Goal: Transaction & Acquisition: Purchase product/service

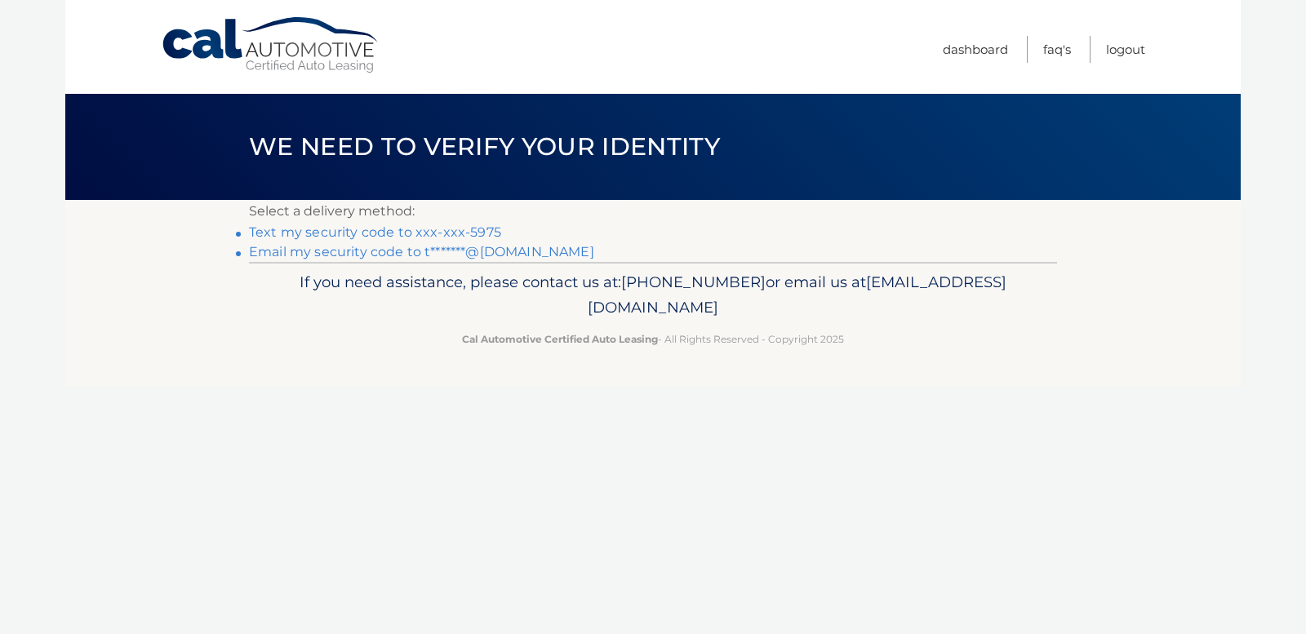
click at [465, 234] on link "Text my security code to xxx-xxx-5975" at bounding box center [375, 233] width 252 height 16
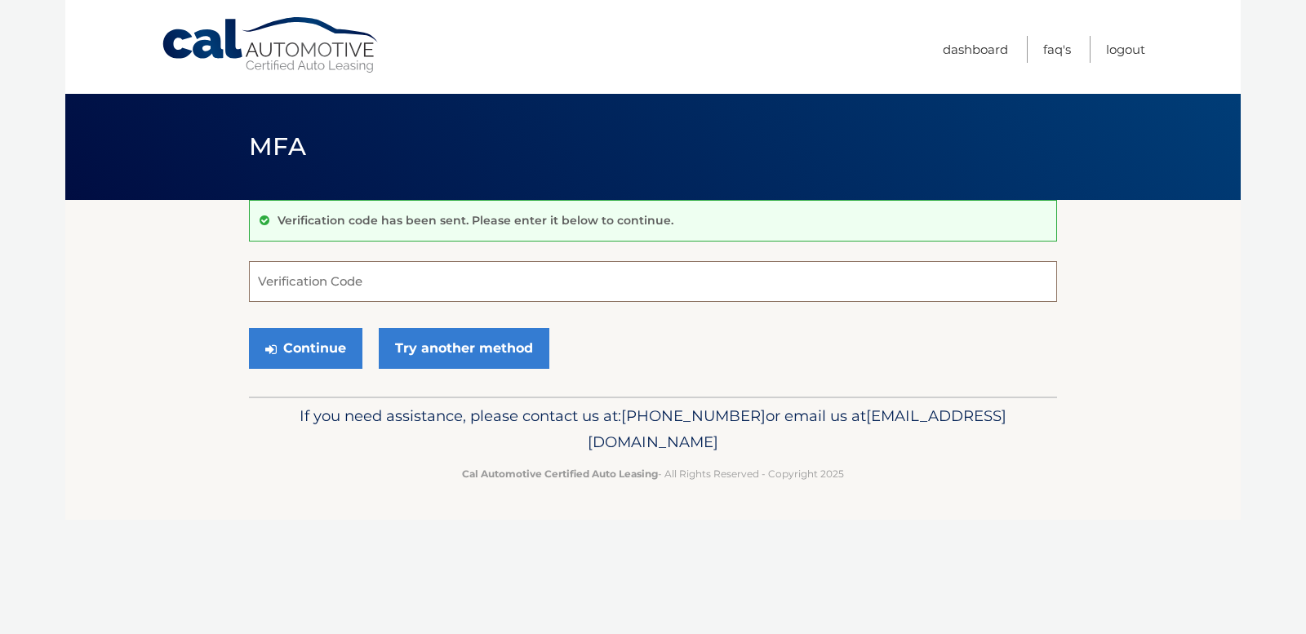
click at [437, 282] on input "Verification Code" at bounding box center [653, 281] width 808 height 41
type input "804859"
click at [320, 343] on button "Continue" at bounding box center [305, 348] width 113 height 41
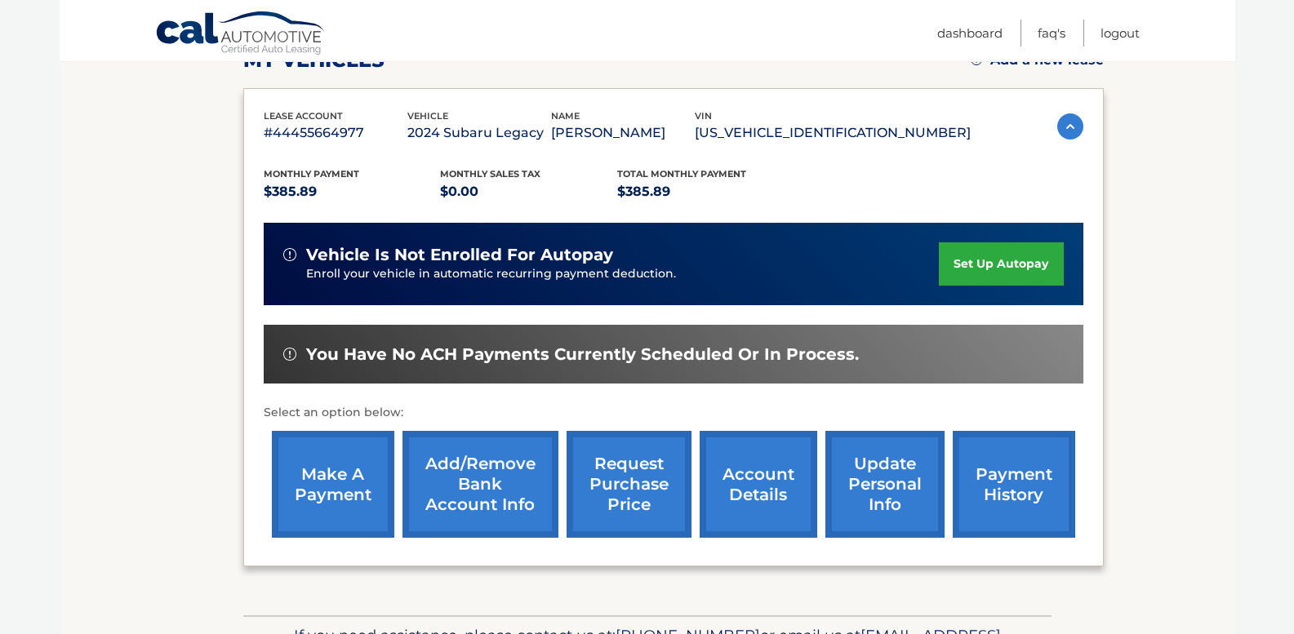
scroll to position [351, 0]
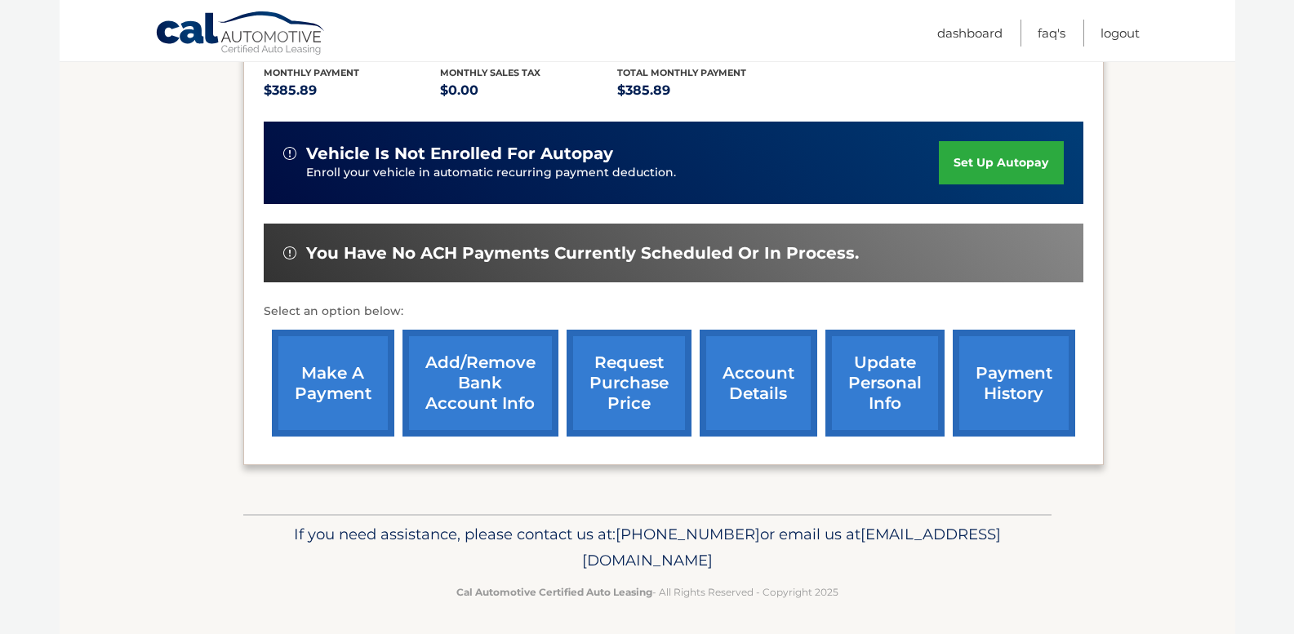
click at [351, 398] on link "make a payment" at bounding box center [333, 383] width 122 height 107
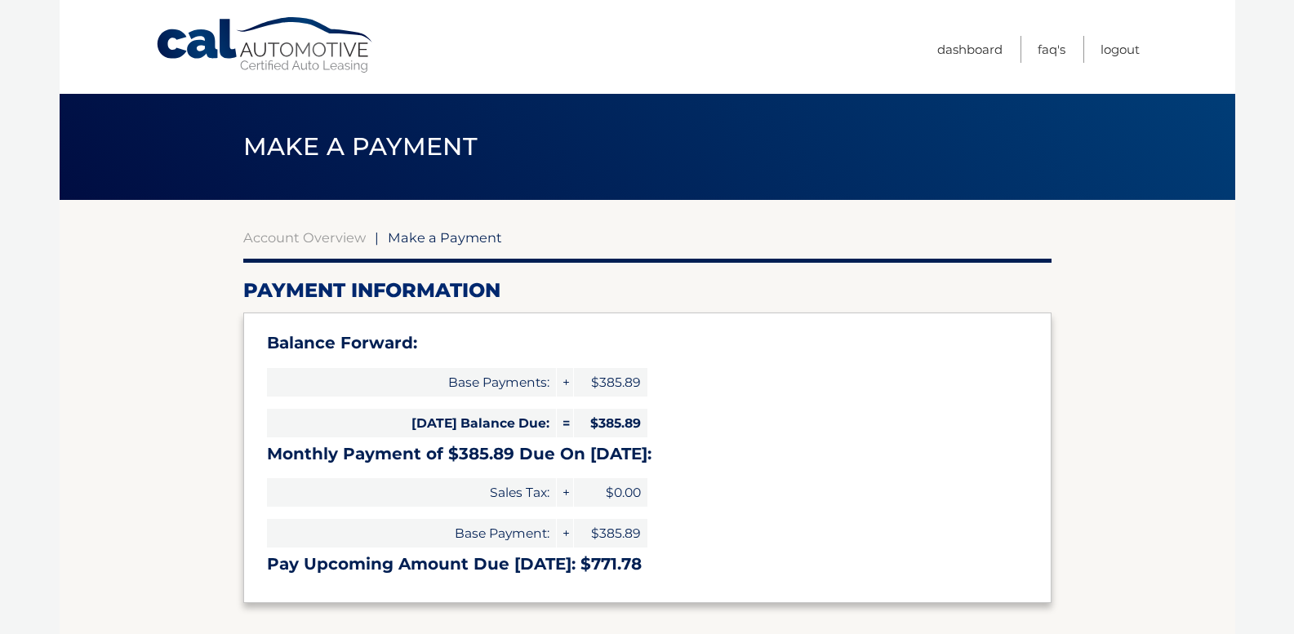
select select "NDhmMjBmOTUtZGE2Ny00ZDQ0LTg2MmMtNjg1N2JkYjBmNjBi"
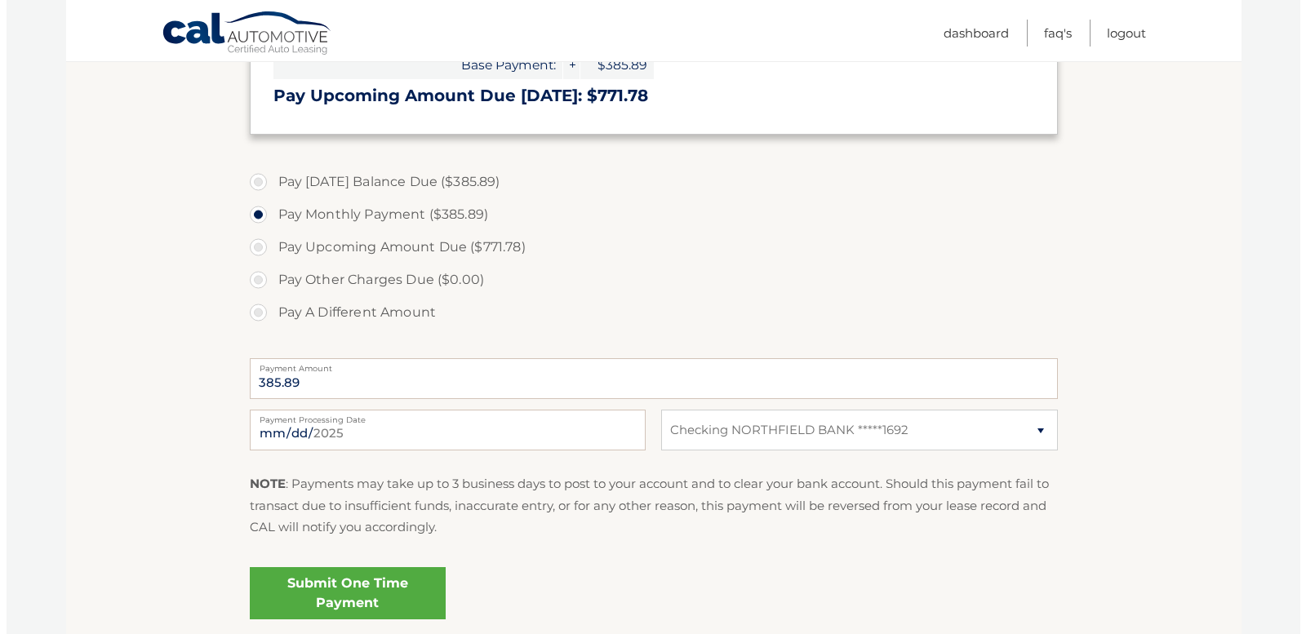
scroll to position [573, 0]
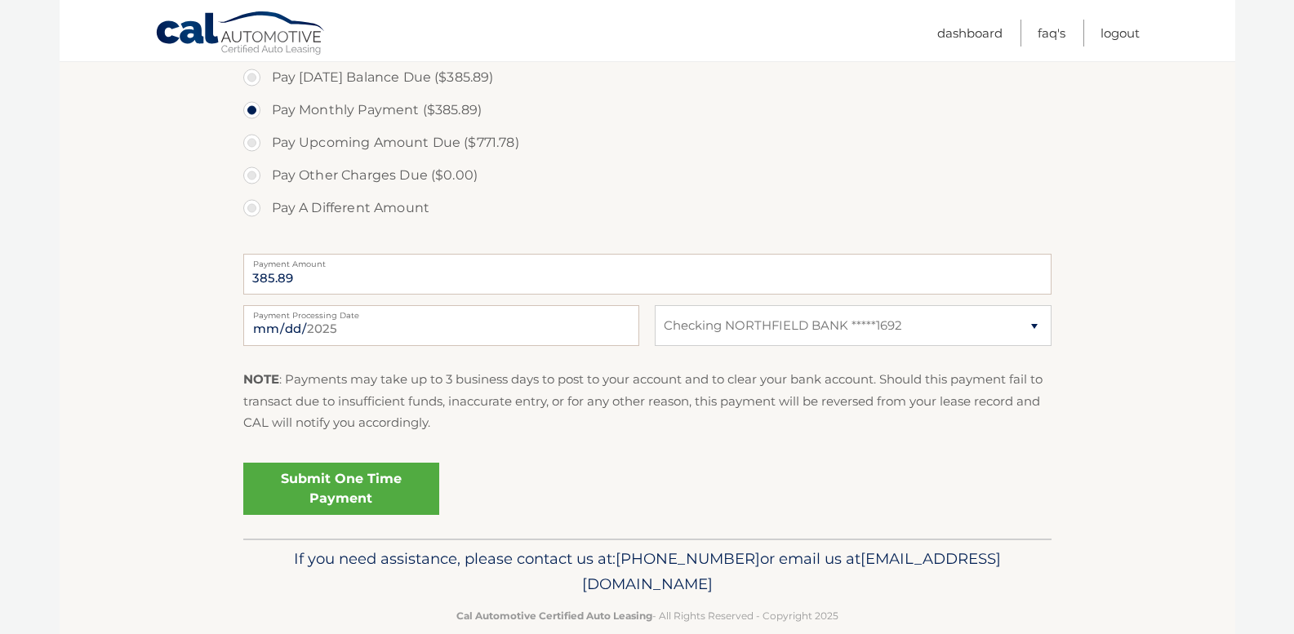
click at [394, 493] on link "Submit One Time Payment" at bounding box center [341, 489] width 196 height 52
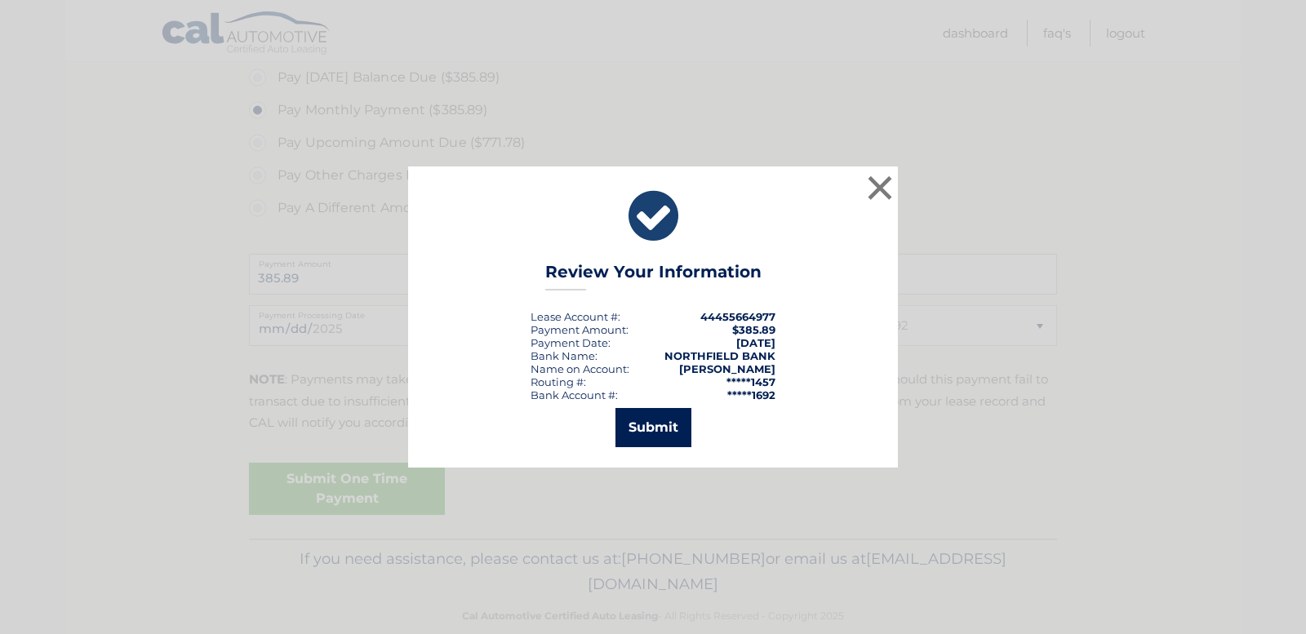
click at [651, 435] on button "Submit" at bounding box center [654, 427] width 76 height 39
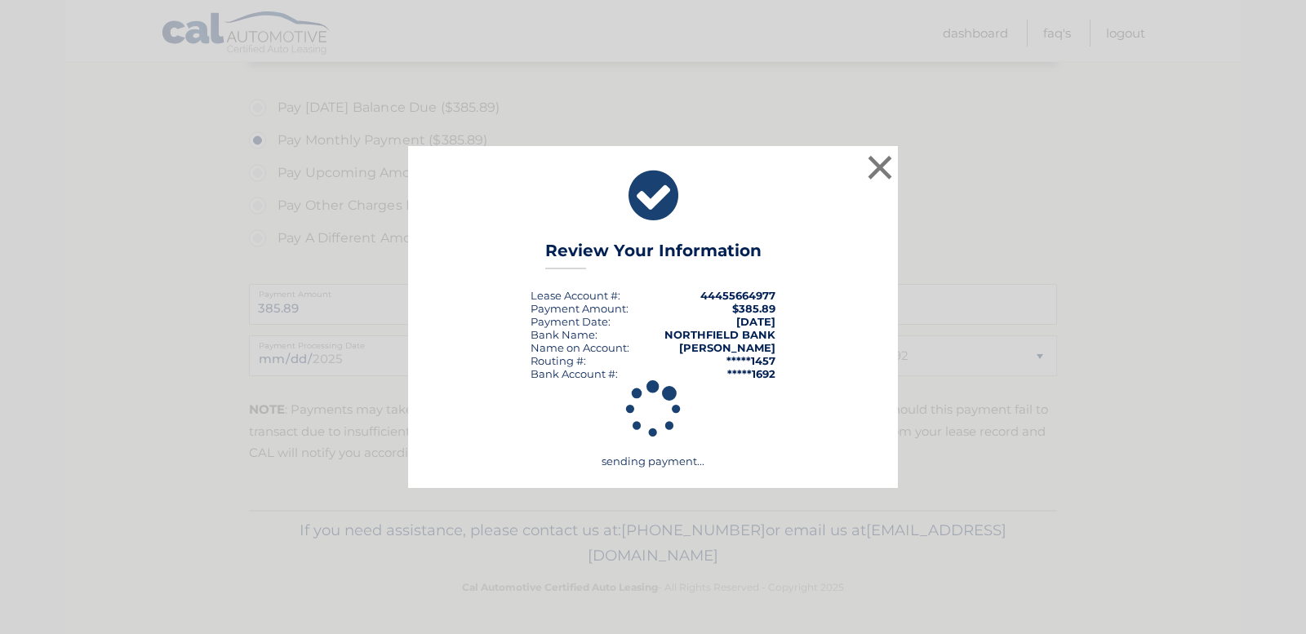
scroll to position [543, 0]
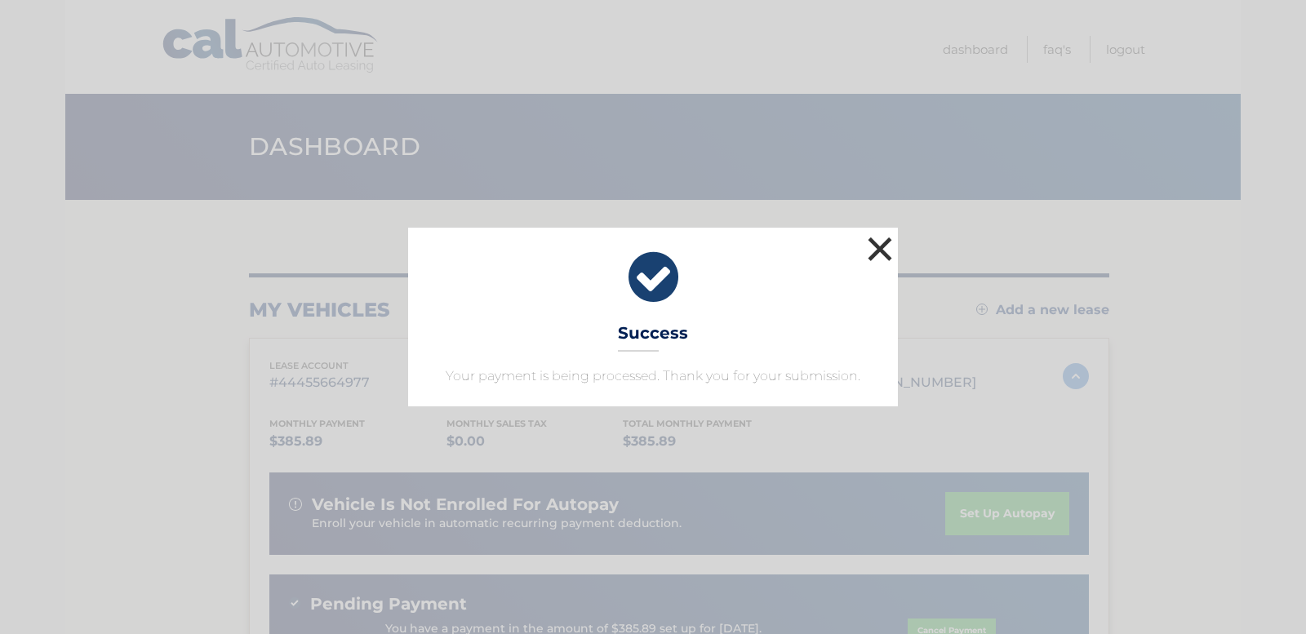
click at [883, 265] on button "×" at bounding box center [880, 249] width 33 height 33
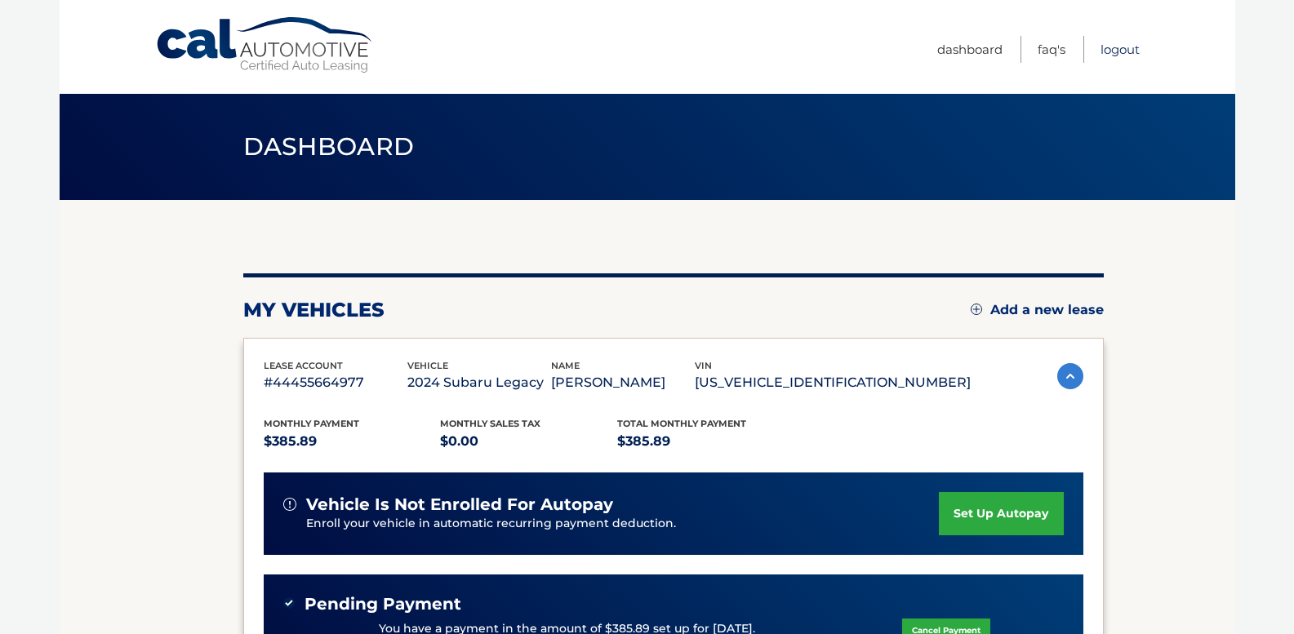
click at [1122, 47] on link "Logout" at bounding box center [1120, 49] width 39 height 27
